Goal: Task Accomplishment & Management: Manage account settings

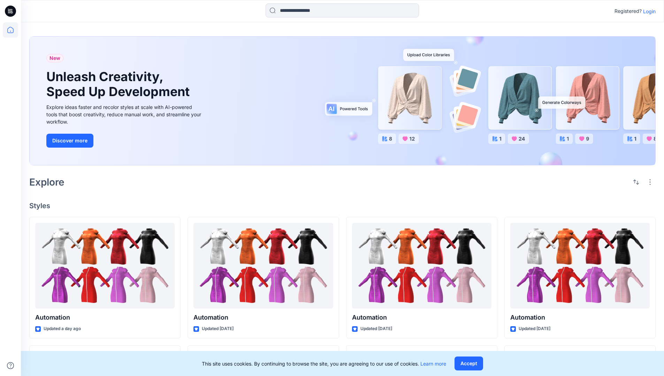
click at [648, 11] on p "Login" at bounding box center [649, 11] width 13 height 7
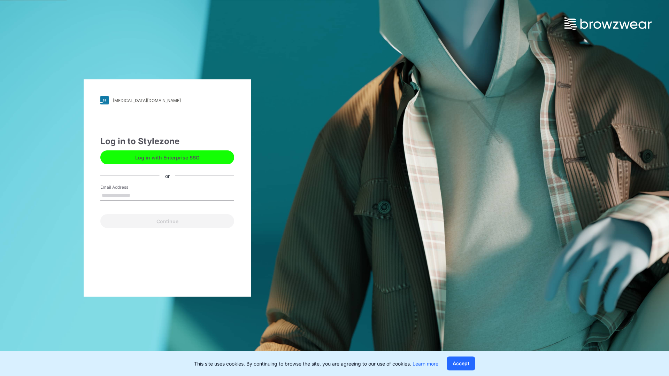
click at [138, 195] on input "Email Address" at bounding box center [167, 196] width 134 height 10
type input "**********"
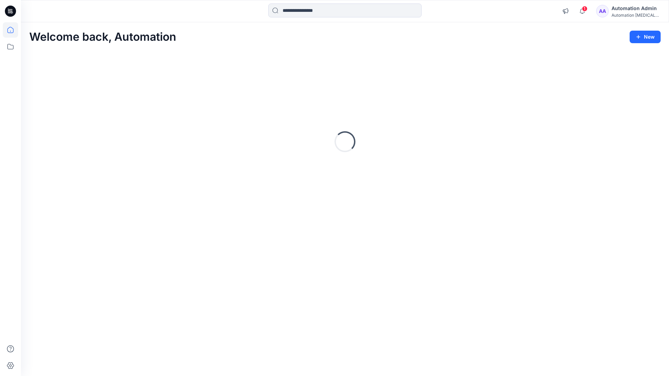
click at [13, 30] on icon at bounding box center [10, 30] width 6 height 6
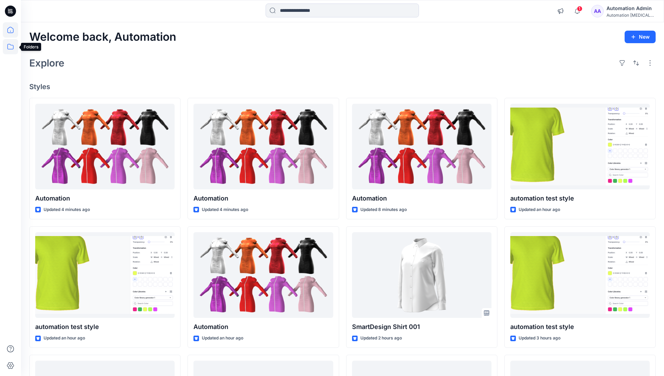
click at [10, 46] on icon at bounding box center [10, 46] width 15 height 15
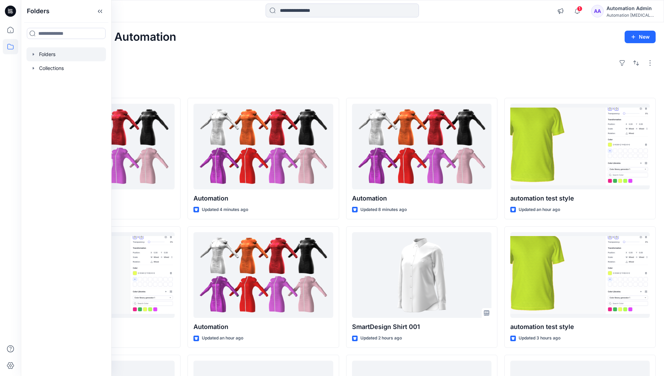
click at [49, 55] on div at bounding box center [65, 54] width 79 height 14
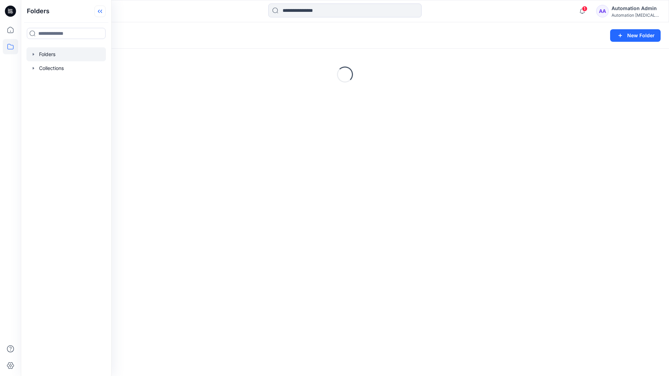
click at [103, 10] on icon at bounding box center [99, 12] width 11 height 12
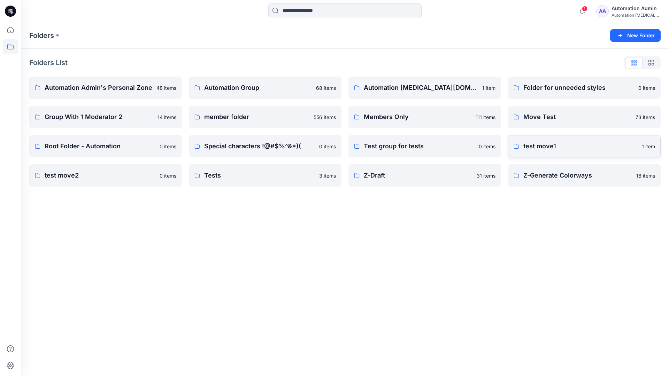
click at [543, 147] on p "test move1" at bounding box center [580, 147] width 114 height 10
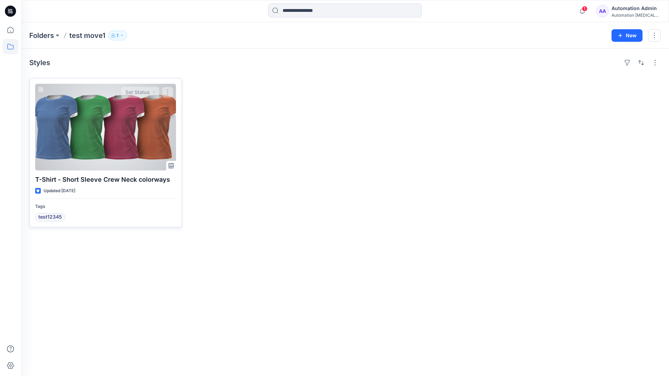
click at [97, 128] on div at bounding box center [105, 127] width 141 height 87
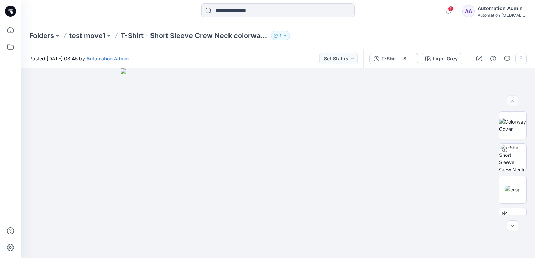
click at [521, 58] on button "button" at bounding box center [521, 58] width 11 height 11
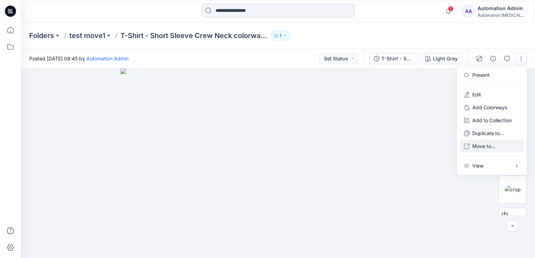
click at [482, 146] on p "Move to..." at bounding box center [484, 145] width 23 height 7
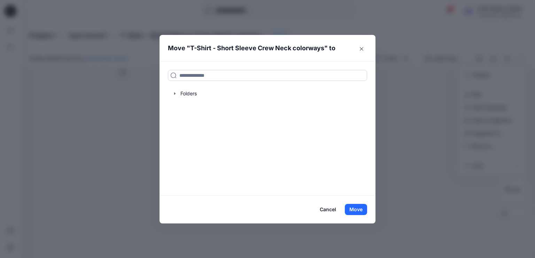
click at [187, 77] on input at bounding box center [267, 75] width 199 height 11
drag, startPoint x: 187, startPoint y: 77, endPoint x: 168, endPoint y: 75, distance: 18.6
click at [168, 75] on input at bounding box center [267, 75] width 199 height 11
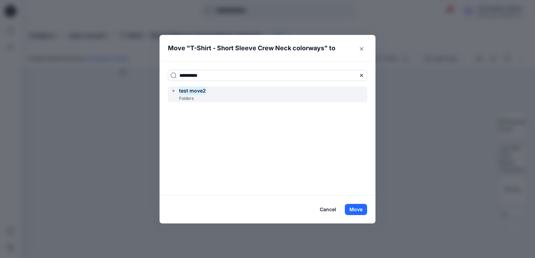
type input "**********"
click at [197, 93] on mark "test move2" at bounding box center [192, 90] width 27 height 9
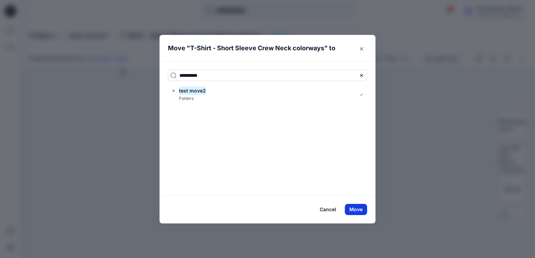
click at [355, 209] on button "Move" at bounding box center [356, 209] width 22 height 11
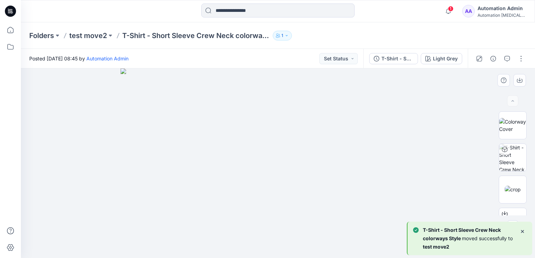
click at [78, 108] on div at bounding box center [278, 162] width 514 height 189
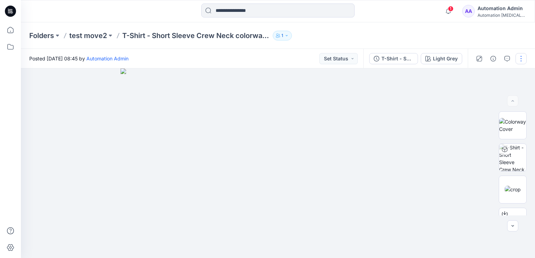
click at [521, 60] on button "button" at bounding box center [521, 58] width 11 height 11
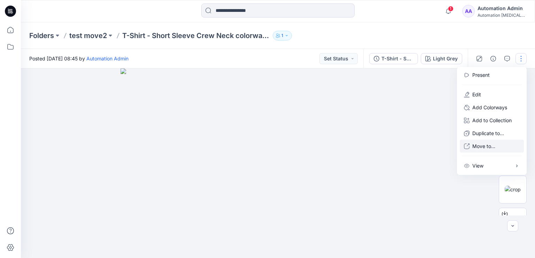
click at [481, 146] on p "Move to..." at bounding box center [484, 145] width 23 height 7
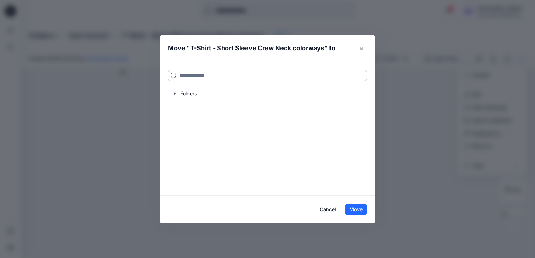
click at [234, 74] on input at bounding box center [267, 75] width 199 height 11
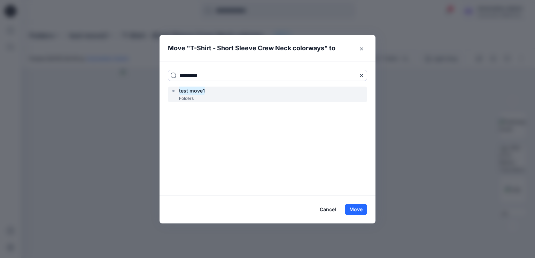
type input "**********"
click at [222, 92] on div "test move1 Folders" at bounding box center [267, 94] width 199 height 16
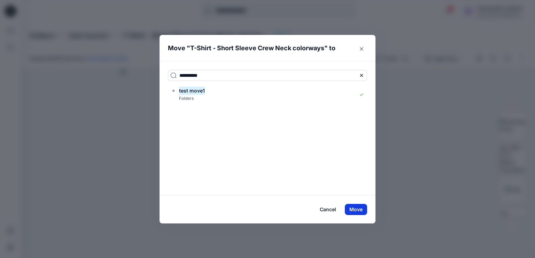
click at [358, 208] on button "Move" at bounding box center [356, 209] width 22 height 11
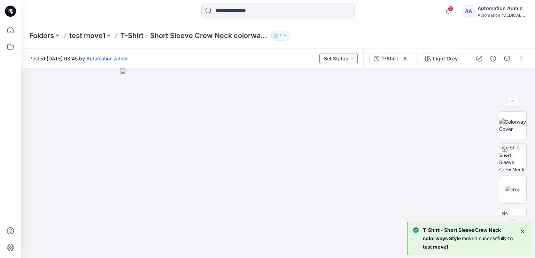
click at [346, 57] on button "Set Status" at bounding box center [339, 58] width 38 height 11
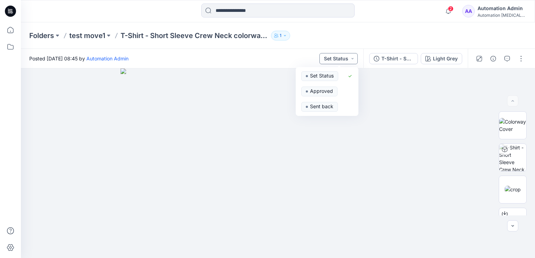
click at [345, 58] on button "Set Status" at bounding box center [339, 58] width 38 height 11
click at [416, 57] on button "T-Shirt - Short Sleeve" at bounding box center [393, 58] width 49 height 11
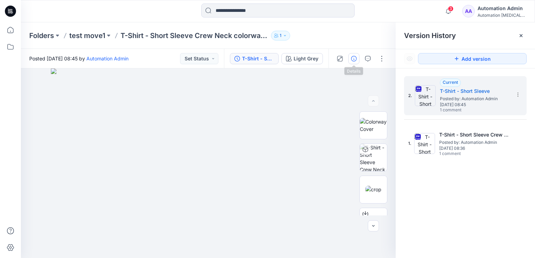
click at [352, 59] on icon "button" at bounding box center [354, 59] width 6 height 6
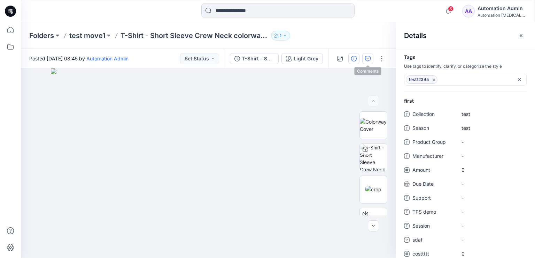
click at [370, 59] on icon "button" at bounding box center [368, 59] width 6 height 6
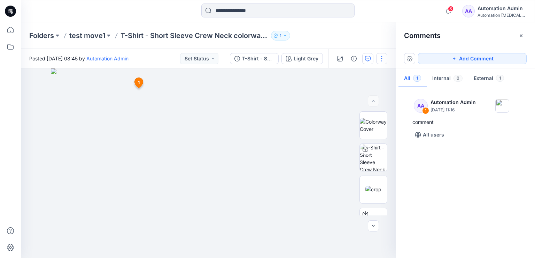
click at [382, 58] on button "button" at bounding box center [381, 58] width 11 height 11
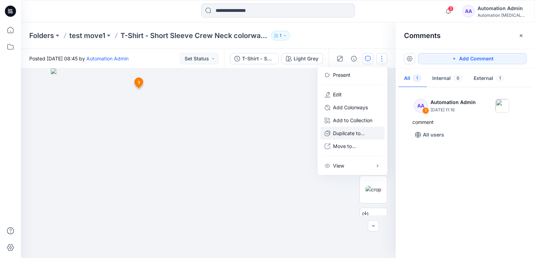
click at [350, 133] on p "Duplicate to..." at bounding box center [349, 132] width 32 height 7
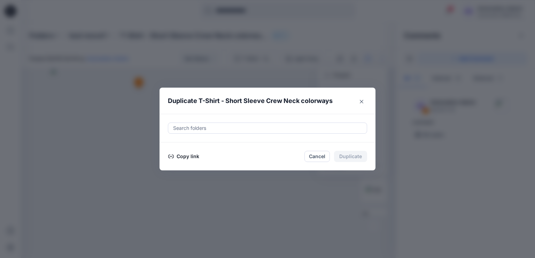
click at [183, 156] on button "Copy link" at bounding box center [184, 156] width 32 height 8
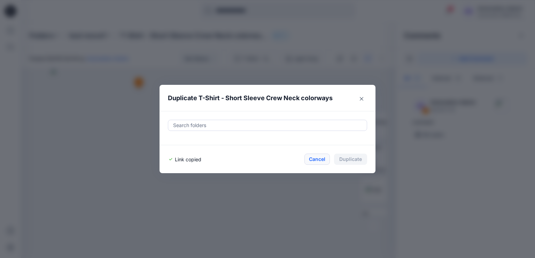
click at [317, 158] on button "Cancel" at bounding box center [317, 158] width 25 height 11
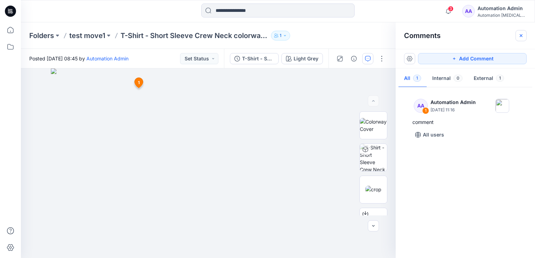
click at [523, 37] on icon "button" at bounding box center [522, 36] width 6 height 6
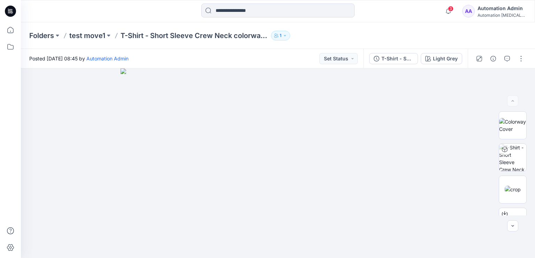
scroll to position [95, 0]
click at [524, 60] on button "button" at bounding box center [521, 58] width 11 height 11
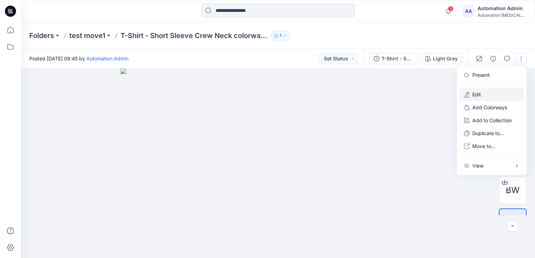
click at [494, 94] on button "Edit" at bounding box center [492, 94] width 64 height 13
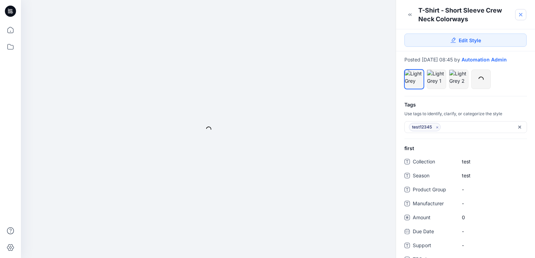
click at [520, 14] on icon at bounding box center [521, 14] width 3 height 3
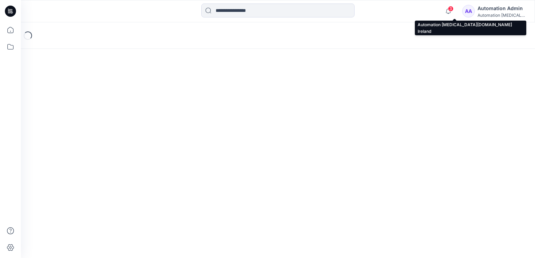
click at [503, 10] on div "Automation Admin" at bounding box center [502, 8] width 49 height 8
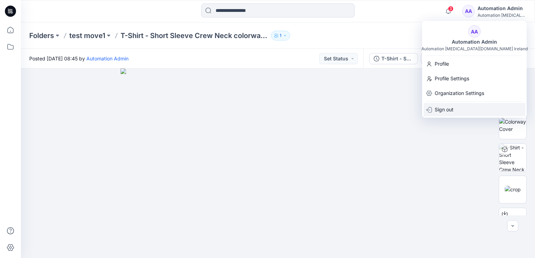
click at [454, 110] on div "Sign out" at bounding box center [475, 109] width 102 height 13
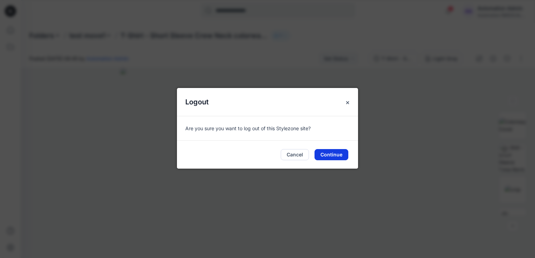
click at [332, 154] on button "Continue" at bounding box center [332, 154] width 34 height 11
